Goal: Task Accomplishment & Management: Manage account settings

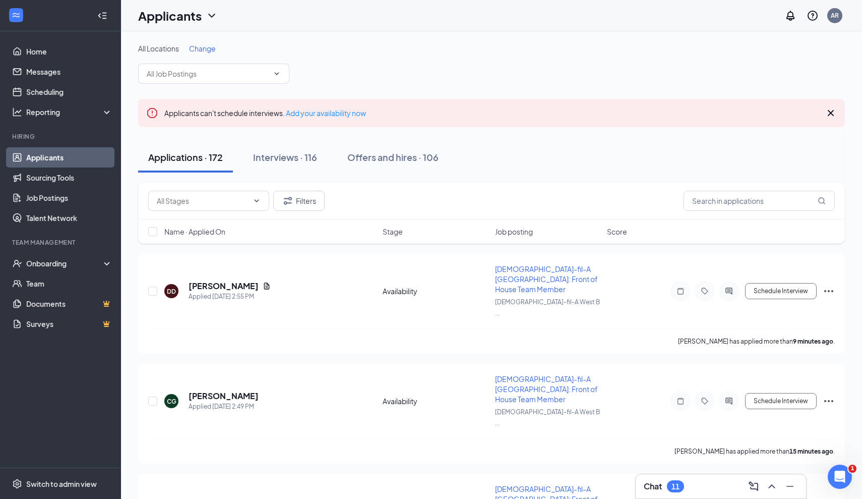
click at [49, 157] on link "Applicants" at bounding box center [69, 157] width 86 height 20
click at [61, 93] on link "Scheduling" at bounding box center [69, 92] width 86 height 20
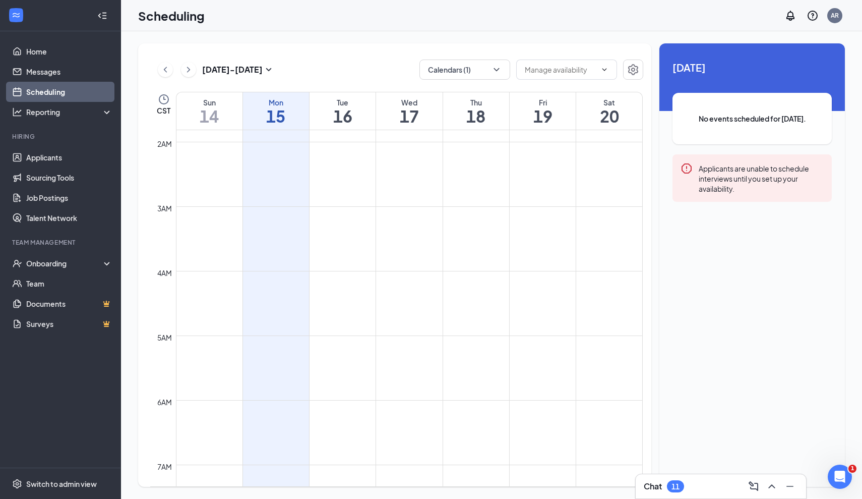
scroll to position [137, 0]
click at [569, 71] on input "text" at bounding box center [561, 69] width 72 height 11
click at [472, 70] on button "Calendars (1)" at bounding box center [464, 69] width 91 height 20
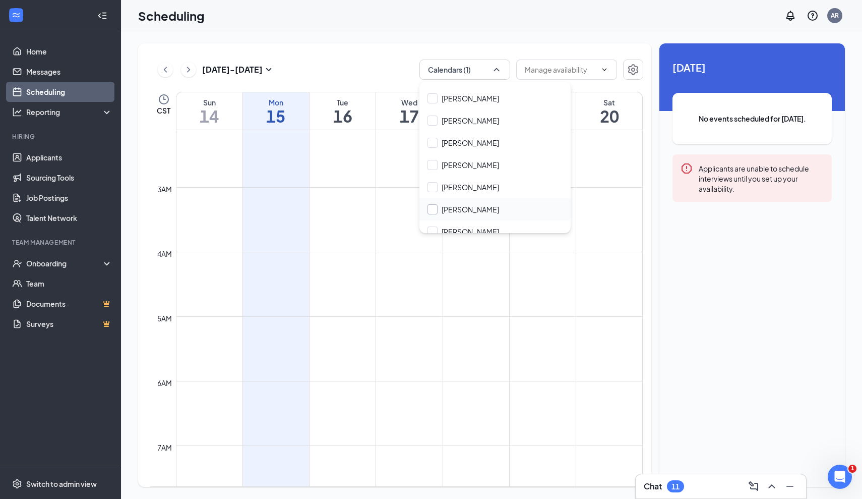
scroll to position [115, 0]
click at [433, 205] on div at bounding box center [433, 210] width 10 height 10
click at [433, 205] on input "[PERSON_NAME]" at bounding box center [464, 210] width 72 height 10
click at [432, 205] on div at bounding box center [433, 210] width 10 height 10
click at [432, 205] on input "[PERSON_NAME]" at bounding box center [464, 210] width 72 height 10
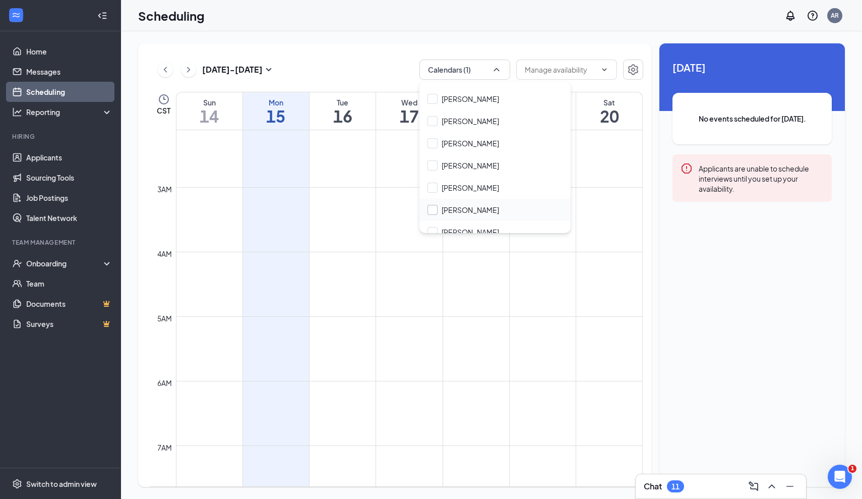
click at [436, 205] on div at bounding box center [433, 210] width 10 height 10
click at [436, 205] on input "[PERSON_NAME]" at bounding box center [464, 210] width 72 height 10
click at [462, 205] on div "[PERSON_NAME]" at bounding box center [470, 210] width 57 height 10
click at [462, 205] on input "[PERSON_NAME]" at bounding box center [464, 210] width 72 height 10
click at [375, 61] on div "[DATE] - [DATE] Calendars (1) Delete all availability" at bounding box center [396, 69] width 493 height 20
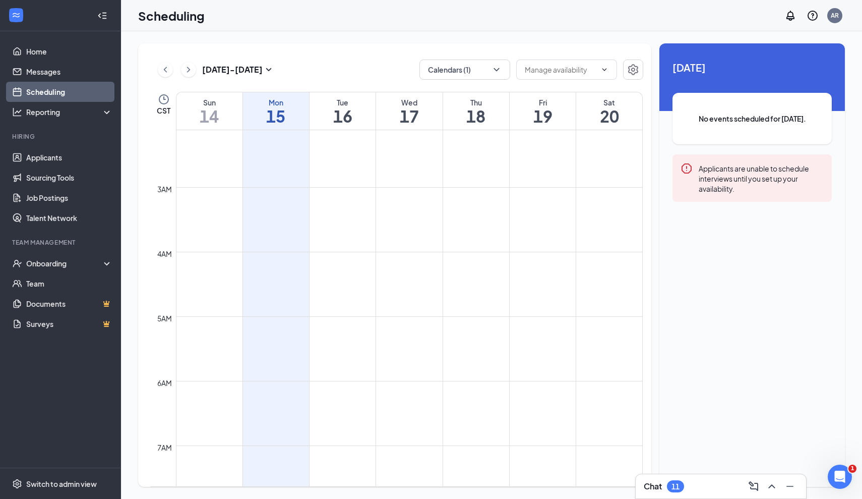
click at [412, 115] on h1 "17" at bounding box center [409, 115] width 66 height 17
click at [467, 77] on button "Calendars (1)" at bounding box center [464, 69] width 91 height 20
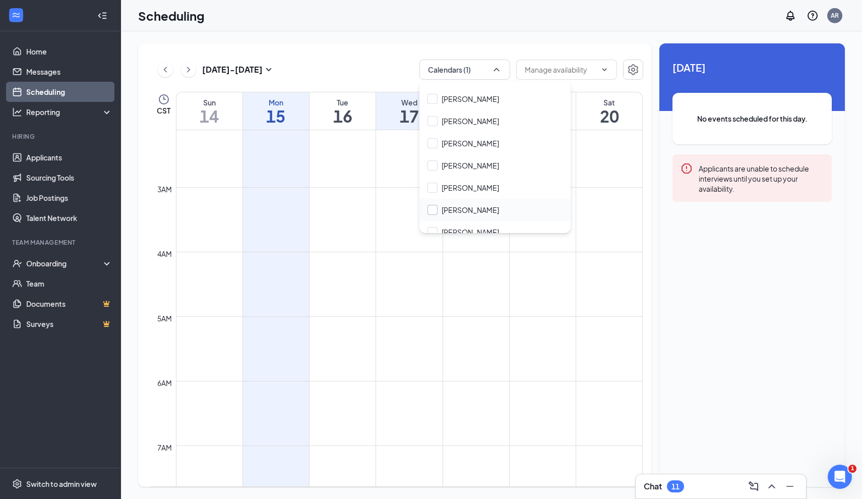
click at [456, 205] on div "[PERSON_NAME]" at bounding box center [470, 210] width 57 height 10
click at [456, 205] on input "[PERSON_NAME]" at bounding box center [464, 210] width 72 height 10
click at [431, 205] on input "[PERSON_NAME]" at bounding box center [464, 210] width 72 height 10
checkbox input "true"
click at [398, 57] on div "[DATE] - [DATE] Calendars (2) Delete all availability CST Sun 14 Mon 15 Tue 16 …" at bounding box center [394, 264] width 513 height 443
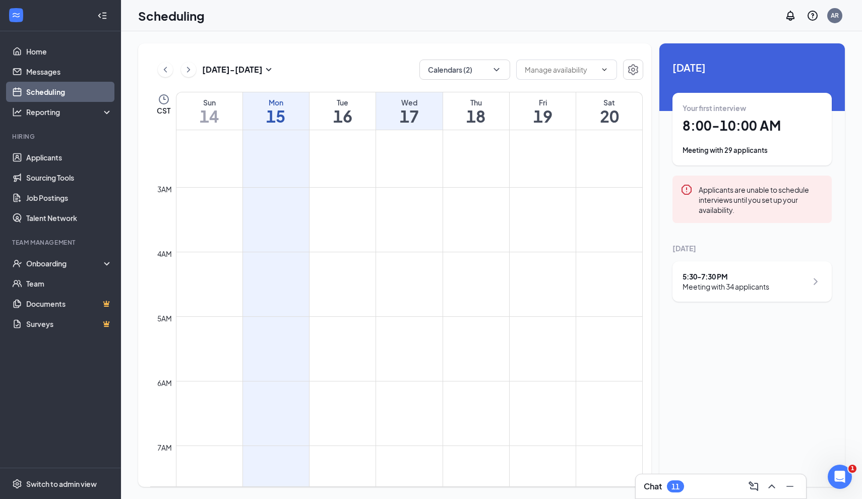
click at [279, 111] on h1 "15" at bounding box center [276, 115] width 66 height 17
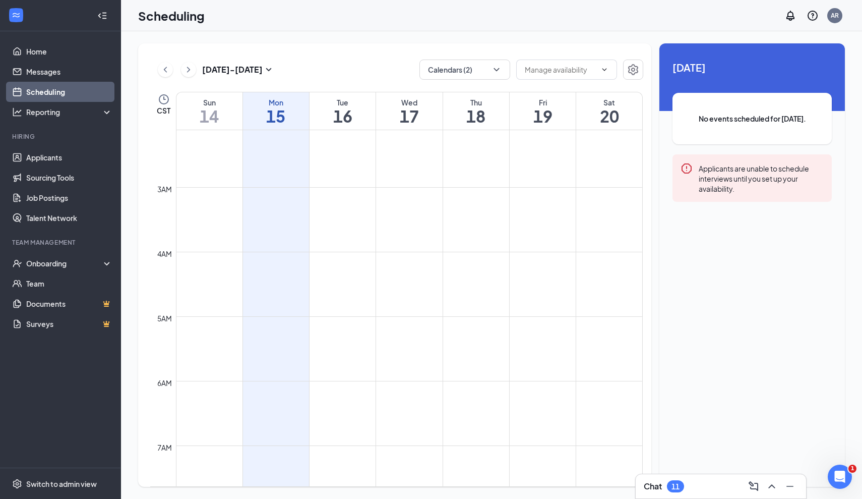
click at [411, 114] on h1 "17" at bounding box center [409, 115] width 66 height 17
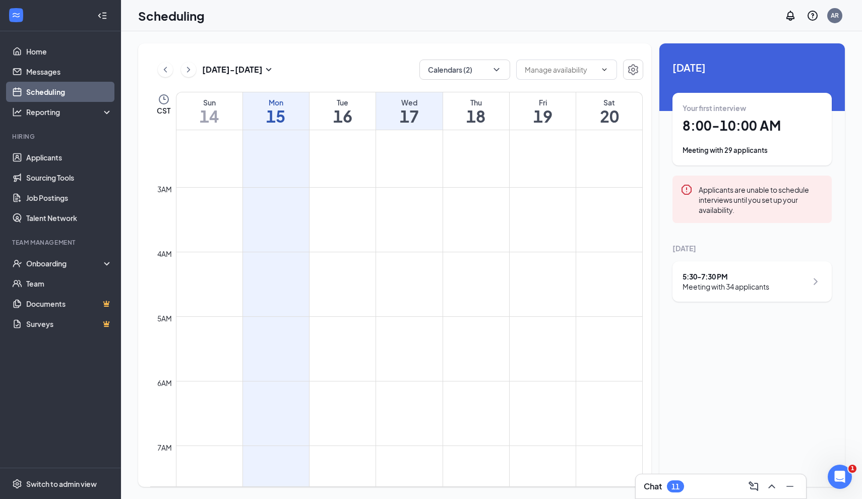
click at [415, 95] on div "Wed 17" at bounding box center [409, 110] width 66 height 37
click at [810, 284] on icon "ChevronRight" at bounding box center [816, 281] width 12 height 12
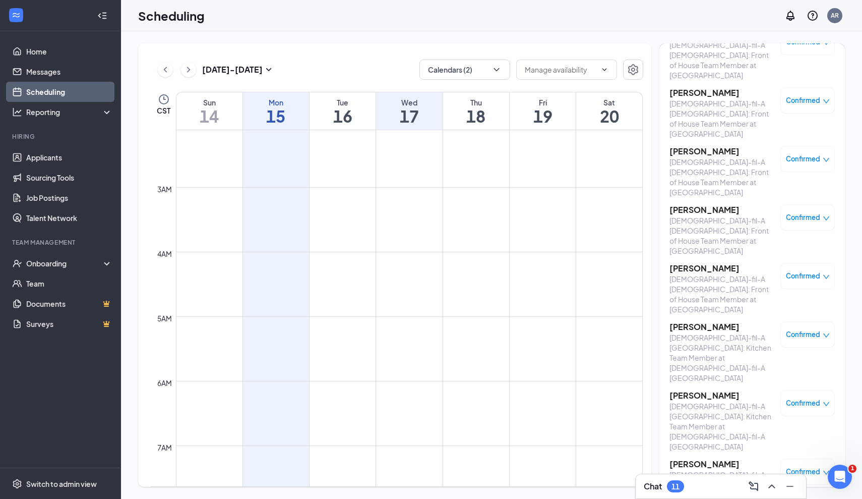
scroll to position [1093, 0]
click at [502, 48] on div "[DATE] - [DATE] Calendars (2) Delete all availability CST Sun 14 Mon 15 Tue 16 …" at bounding box center [394, 264] width 513 height 443
click at [477, 69] on button "Calendars (2)" at bounding box center [464, 69] width 91 height 20
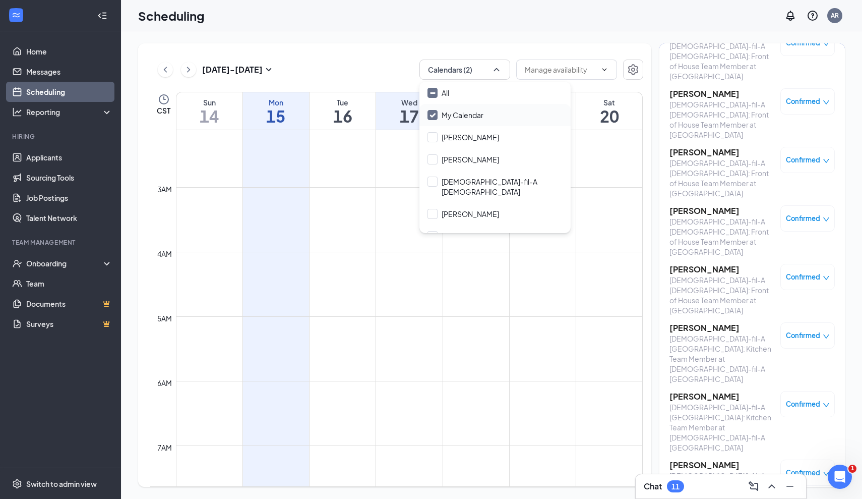
scroll to position [0, 0]
click at [432, 93] on input "All" at bounding box center [439, 93] width 22 height 10
checkbox input "true"
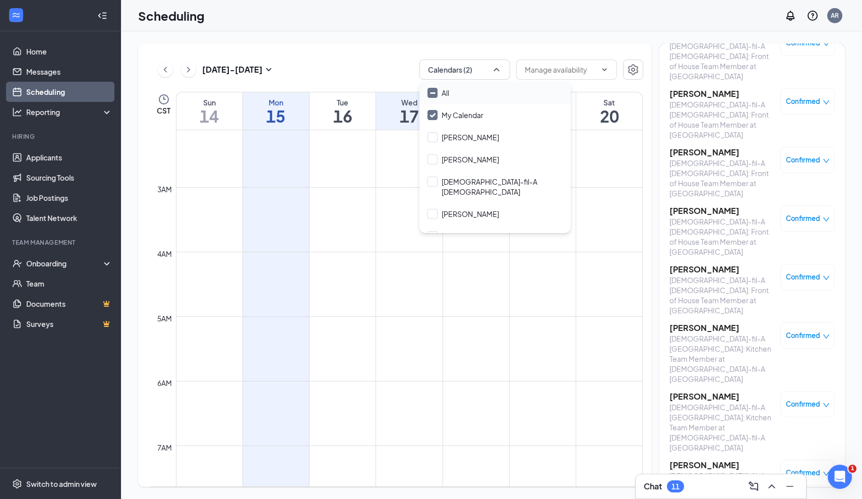
checkbox input "true"
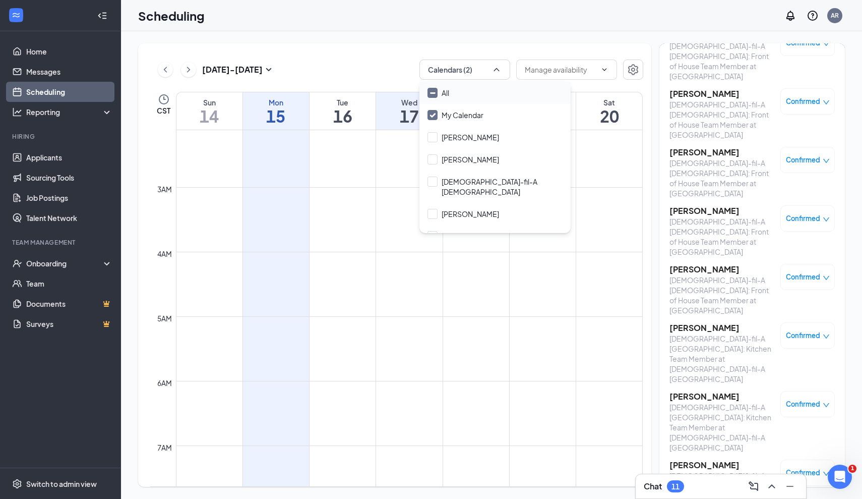
checkbox input "true"
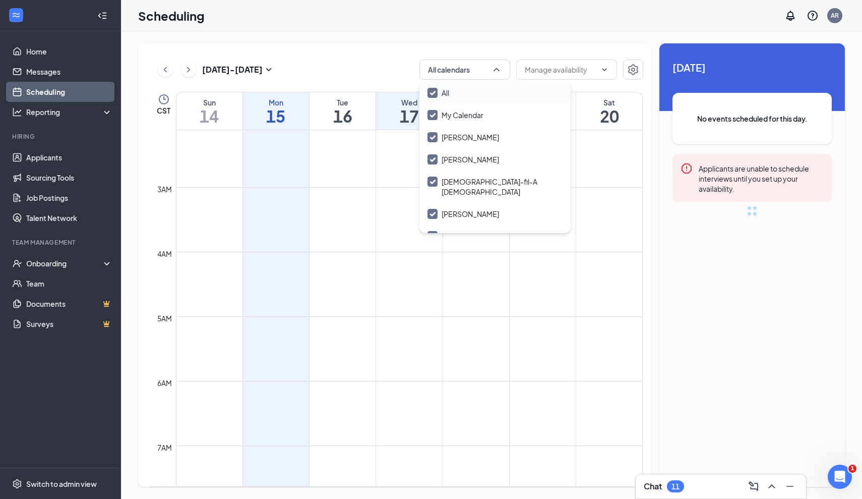
click at [432, 93] on input "All" at bounding box center [439, 93] width 22 height 10
checkbox input "false"
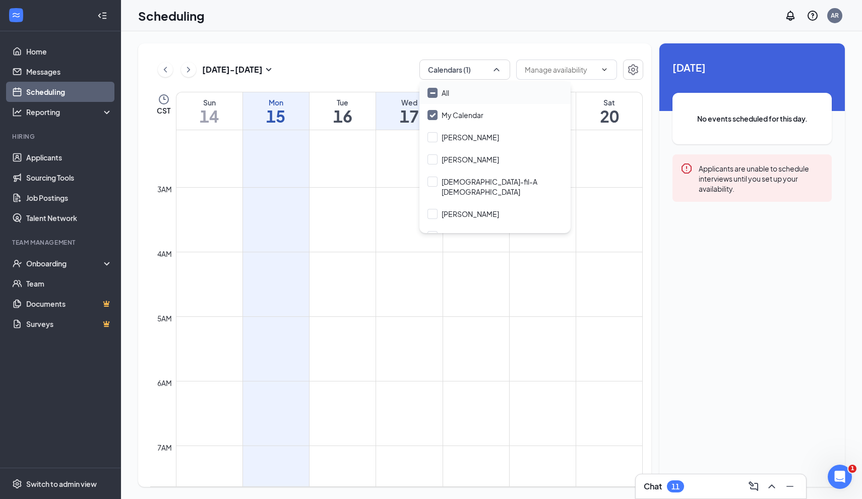
checkbox input "false"
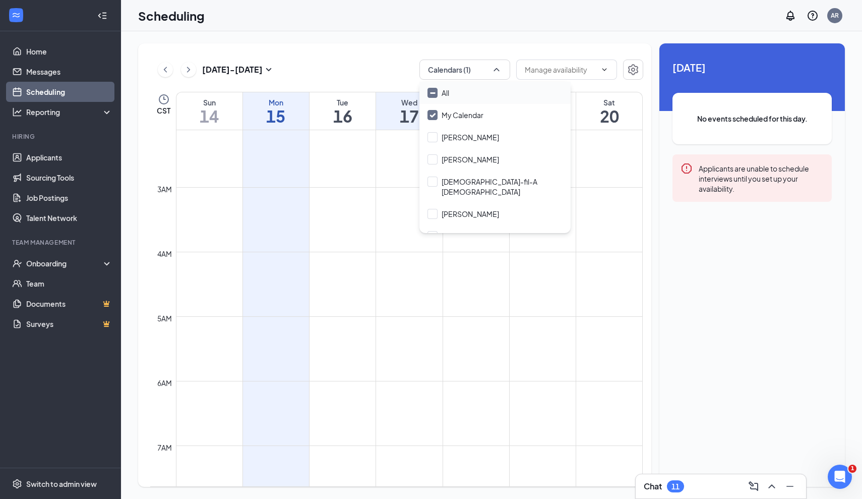
checkbox input "false"
click at [430, 117] on icon "Checkmark" at bounding box center [433, 115] width 9 height 9
click at [430, 117] on input "My Calendar" at bounding box center [456, 115] width 56 height 10
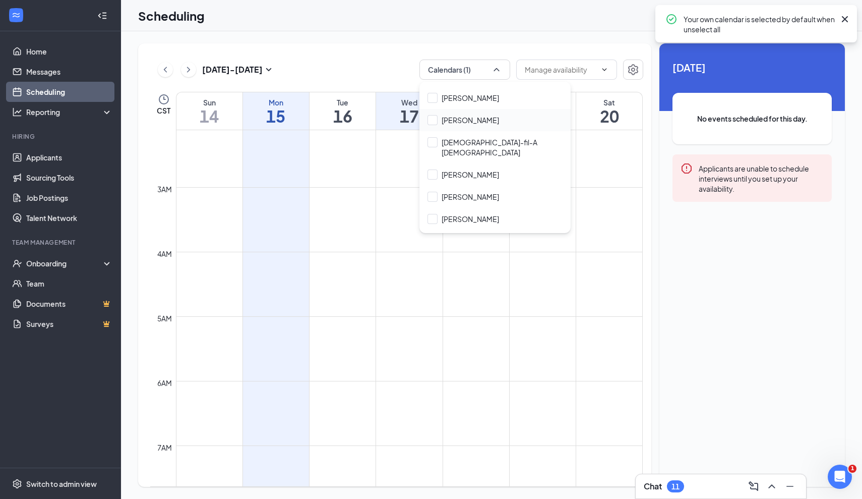
scroll to position [33, 0]
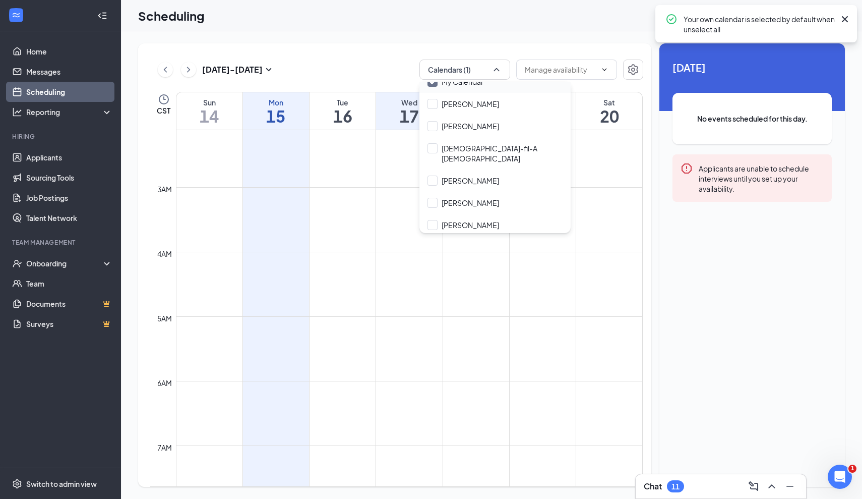
click at [446, 84] on div "My Calendar" at bounding box center [463, 82] width 42 height 10
click at [446, 84] on input "My Calendar" at bounding box center [456, 82] width 56 height 10
checkbox input "true"
click at [489, 29] on div "Scheduling AR" at bounding box center [491, 15] width 741 height 31
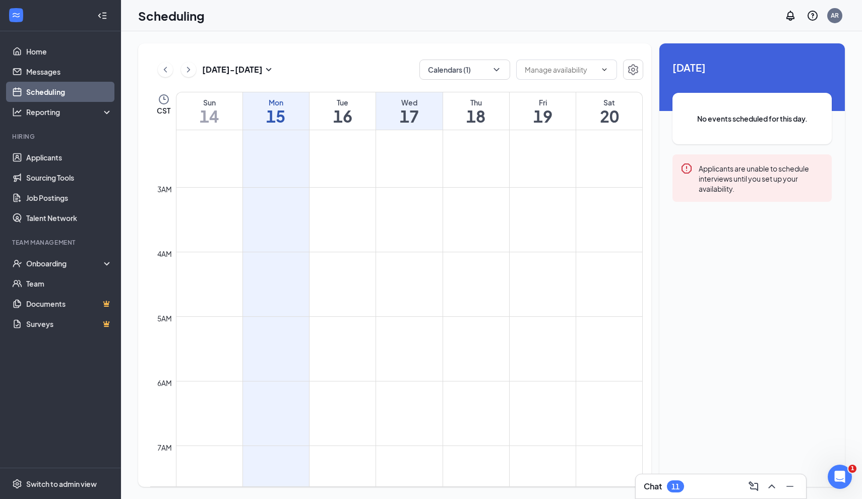
scroll to position [0, 0]
click at [397, 103] on div "Wed" at bounding box center [409, 102] width 66 height 10
click at [754, 115] on span "No events scheduled for this day." at bounding box center [752, 118] width 119 height 11
click at [430, 110] on h1 "17" at bounding box center [409, 115] width 66 height 17
click at [278, 107] on h1 "15" at bounding box center [276, 115] width 66 height 17
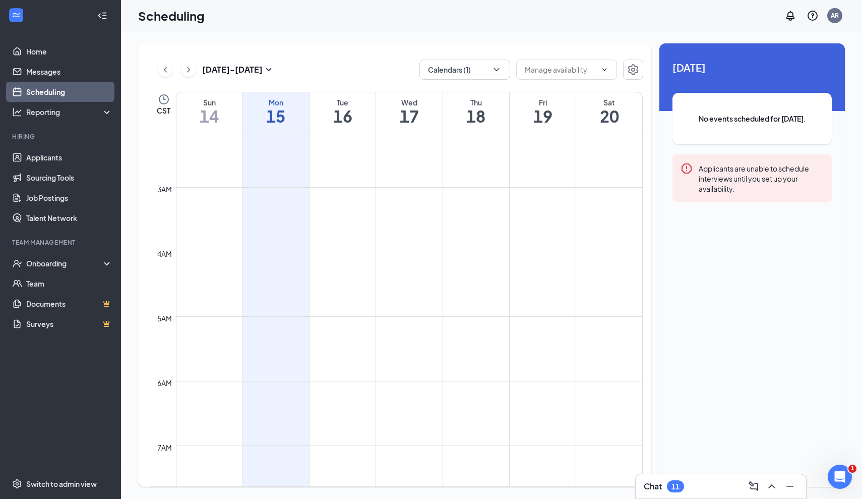
click at [414, 113] on h1 "17" at bounding box center [409, 115] width 66 height 17
click at [482, 76] on button "Calendars (1)" at bounding box center [464, 69] width 91 height 20
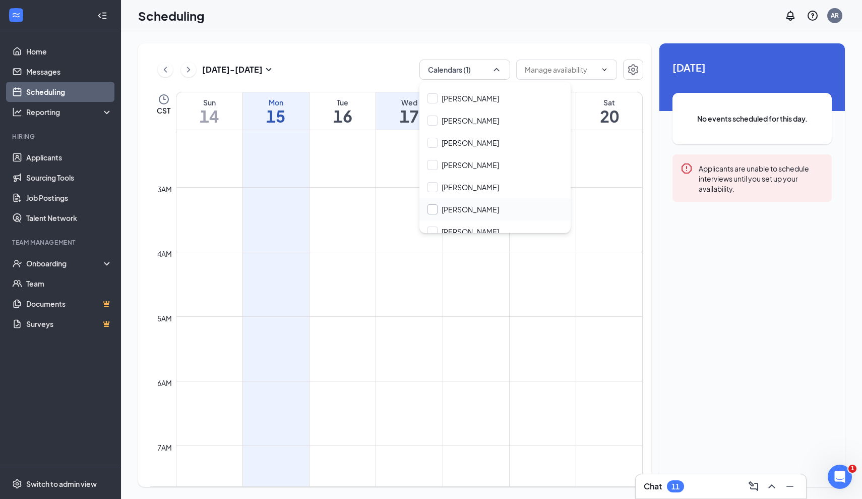
scroll to position [115, 0]
click at [433, 205] on div at bounding box center [433, 210] width 10 height 10
click at [433, 205] on input "[PERSON_NAME]" at bounding box center [464, 210] width 72 height 10
click at [433, 205] on div at bounding box center [433, 210] width 10 height 10
click at [433, 205] on input "[PERSON_NAME]" at bounding box center [464, 210] width 72 height 10
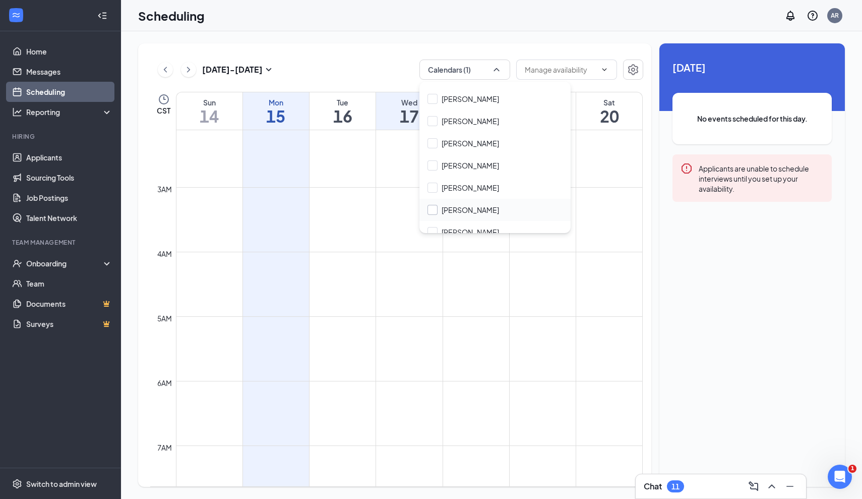
click at [468, 205] on div "[PERSON_NAME]" at bounding box center [470, 210] width 57 height 10
click at [468, 205] on input "[PERSON_NAME]" at bounding box center [464, 210] width 72 height 10
click at [343, 61] on div "[DATE] - [DATE] Calendars (1) Delete all availability" at bounding box center [396, 69] width 493 height 20
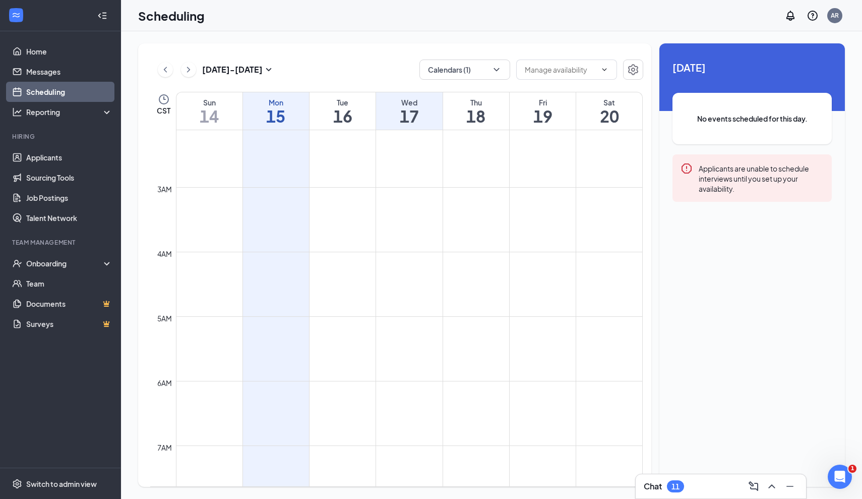
click at [429, 114] on h1 "17" at bounding box center [409, 115] width 66 height 17
click at [471, 76] on button "Calendars (1)" at bounding box center [464, 69] width 91 height 20
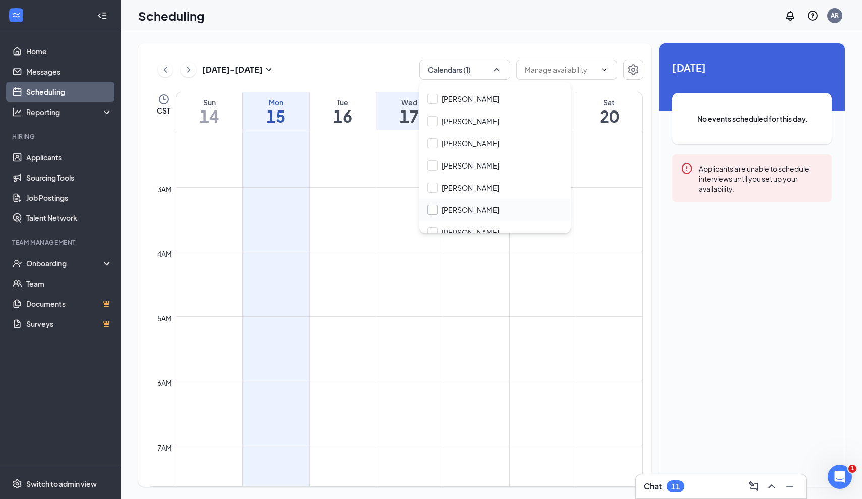
click at [499, 205] on div "[PERSON_NAME]" at bounding box center [470, 210] width 57 height 10
click at [499, 205] on input "[PERSON_NAME]" at bounding box center [464, 210] width 72 height 10
click at [376, 67] on div "[DATE] - [DATE] Calendars (1) Delete all availability" at bounding box center [396, 69] width 493 height 20
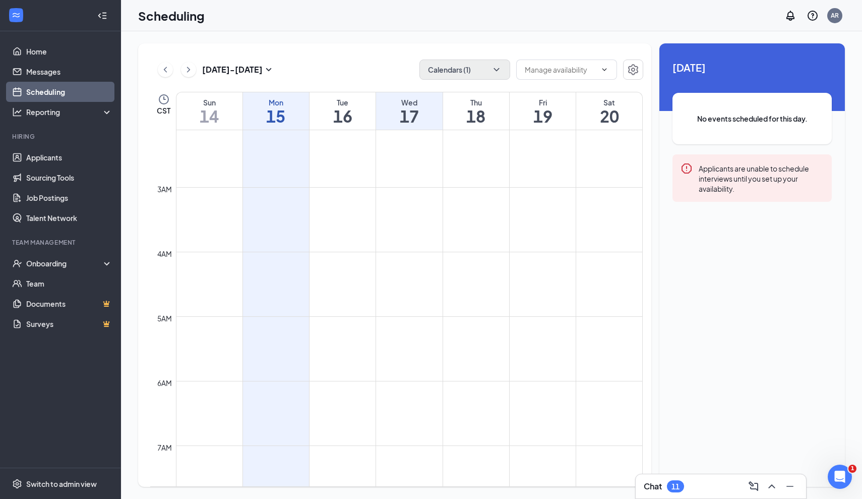
click at [484, 74] on button "Calendars (1)" at bounding box center [464, 69] width 91 height 20
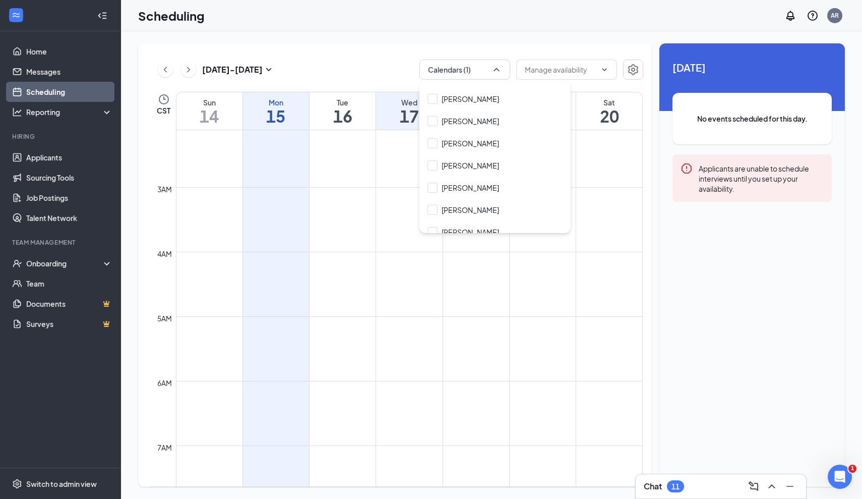
click at [465, 52] on div "[DATE] - [DATE] Calendars (1) Delete all availability CST Sun 14 Mon 15 Tue 16 …" at bounding box center [394, 264] width 513 height 443
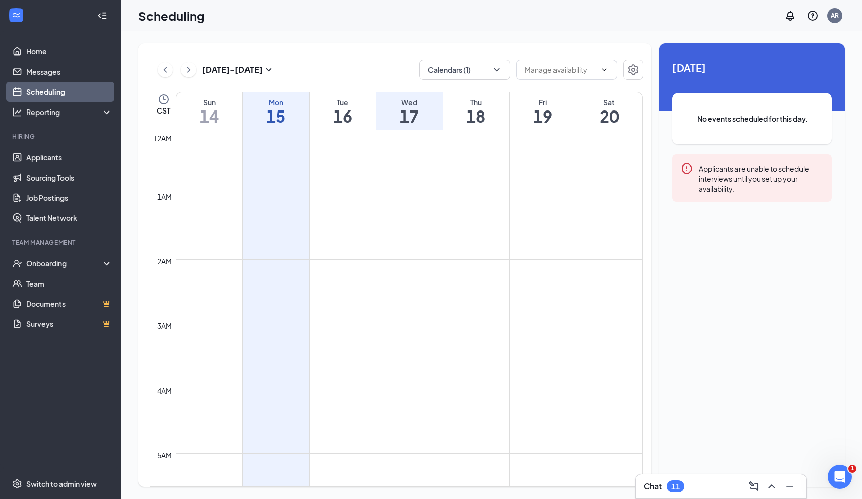
scroll to position [0, 0]
click at [361, 65] on div "[DATE] - [DATE] Calendars (1) Delete all availability" at bounding box center [396, 69] width 493 height 20
click at [347, 72] on div "[DATE] - [DATE] Calendars (1) Delete all availability" at bounding box center [396, 69] width 493 height 20
click at [49, 160] on link "Applicants" at bounding box center [69, 157] width 86 height 20
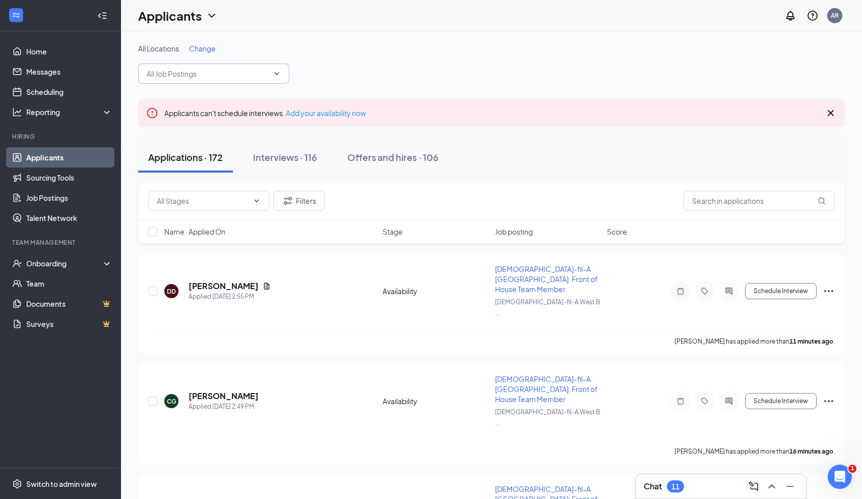
click at [220, 70] on input "text" at bounding box center [208, 73] width 122 height 11
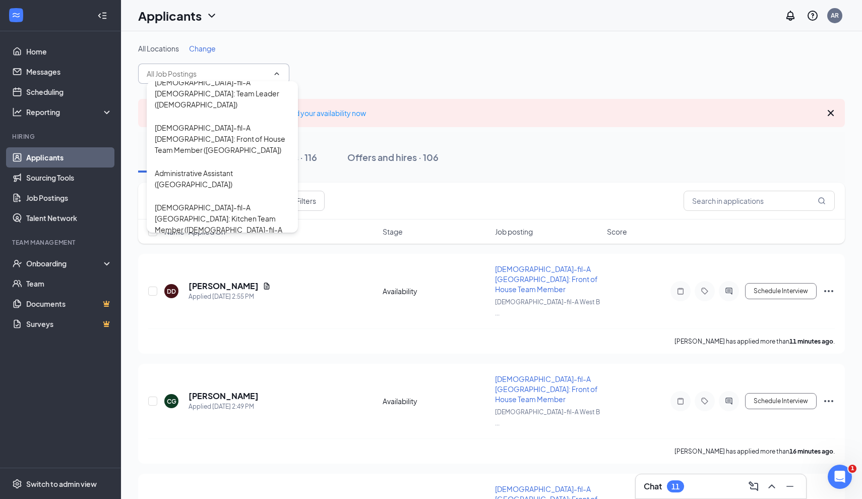
scroll to position [112, 0]
click at [381, 78] on div "All Locations Change [DEMOGRAPHIC_DATA]-fil-A [DEMOGRAPHIC_DATA]: Leadership De…" at bounding box center [491, 63] width 707 height 40
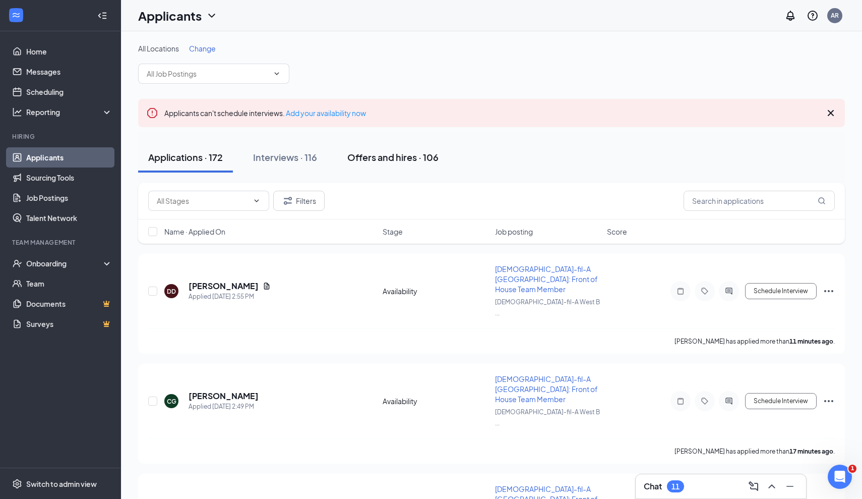
scroll to position [0, 0]
